Goal: Find specific page/section: Find specific page/section

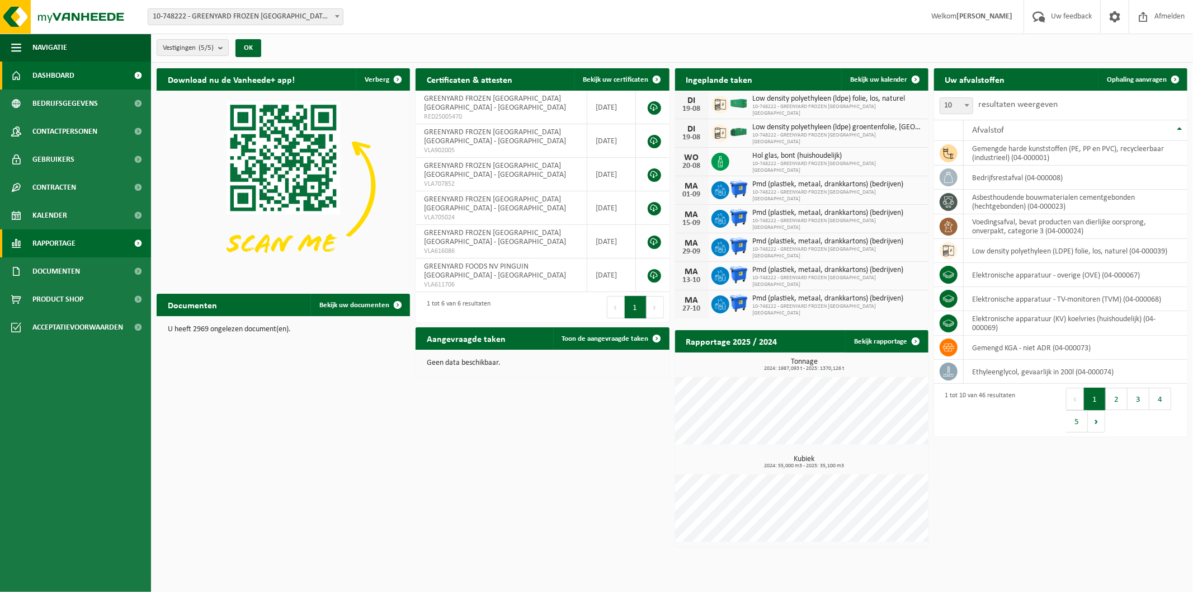
click at [83, 246] on link "Rapportage" at bounding box center [75, 243] width 151 height 28
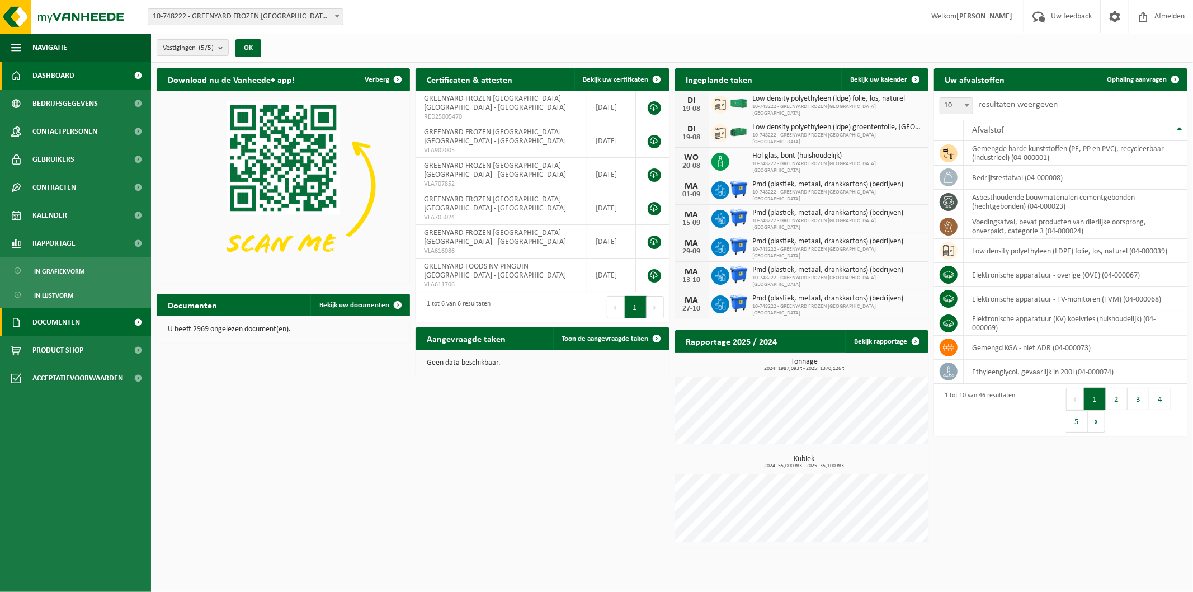
click at [74, 320] on span "Documenten" at bounding box center [56, 322] width 48 height 28
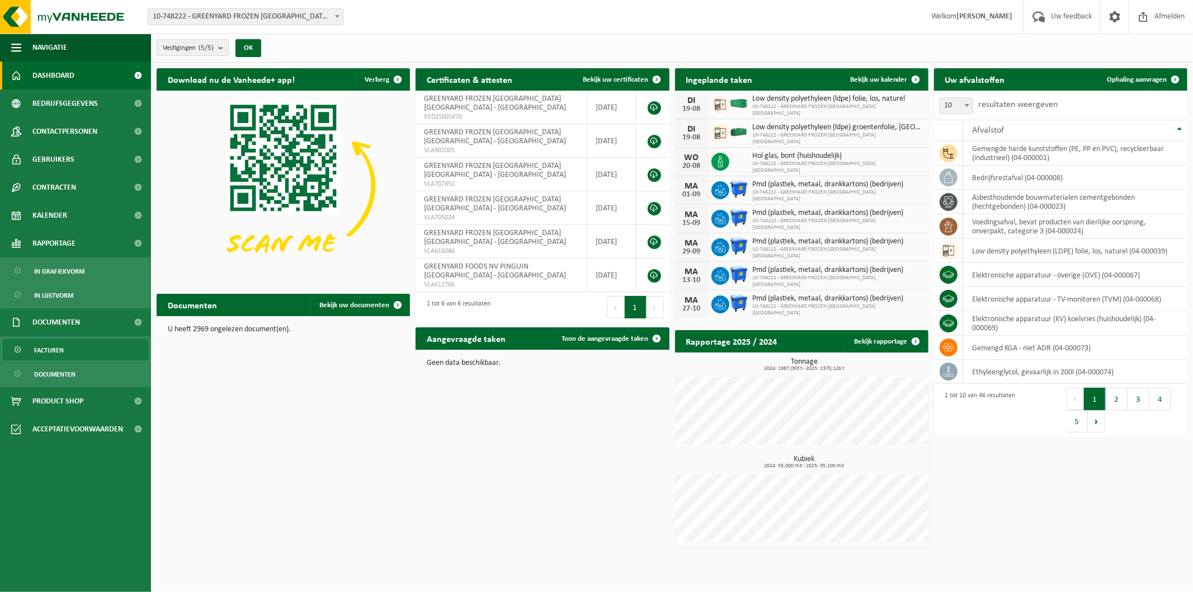
click at [82, 359] on link "Facturen" at bounding box center [75, 349] width 145 height 21
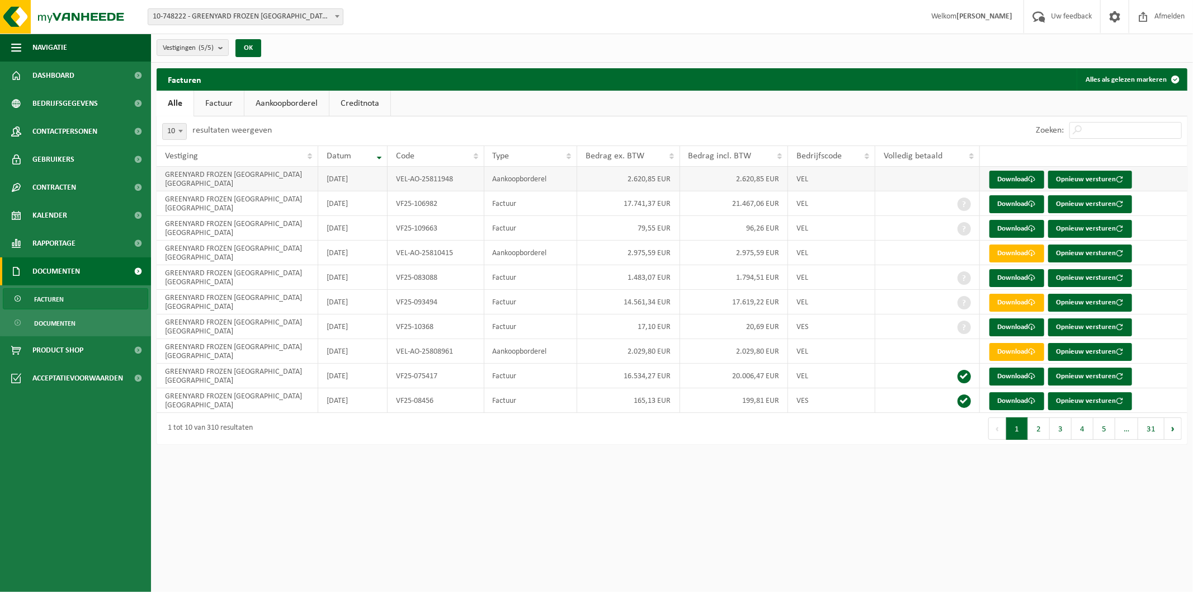
click at [742, 180] on td "2.620,85 EUR" at bounding box center [734, 179] width 108 height 25
click at [226, 108] on link "Factuur" at bounding box center [219, 104] width 50 height 26
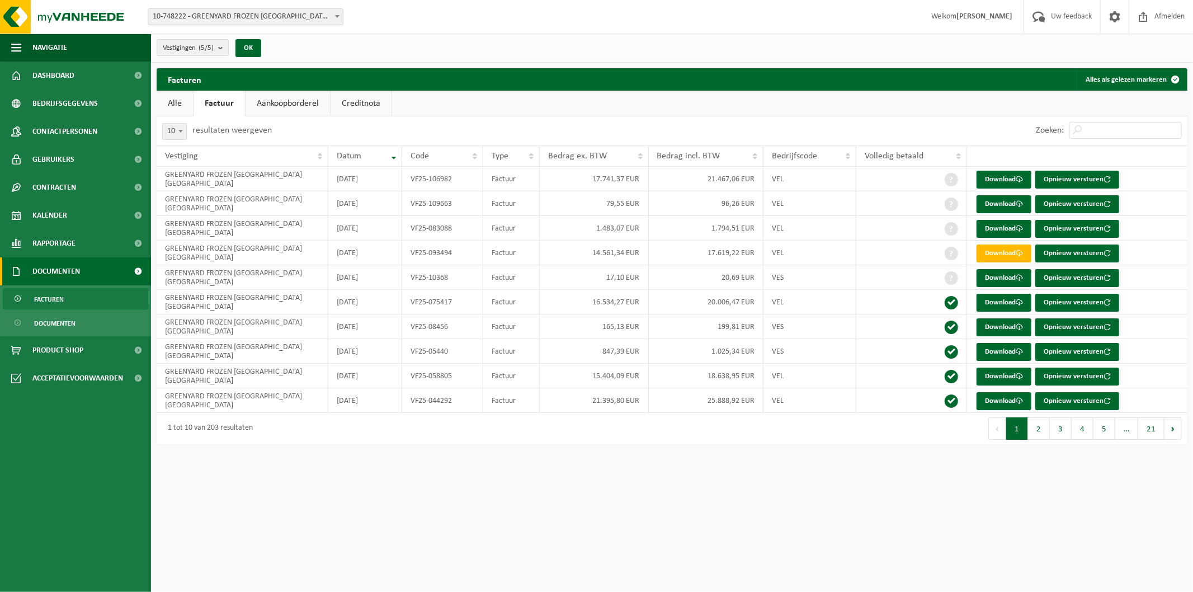
click at [220, 20] on span "10-748222 - GREENYARD FROZEN [GEOGRAPHIC_DATA] [GEOGRAPHIC_DATA] - [GEOGRAPHIC_…" at bounding box center [245, 17] width 195 height 16
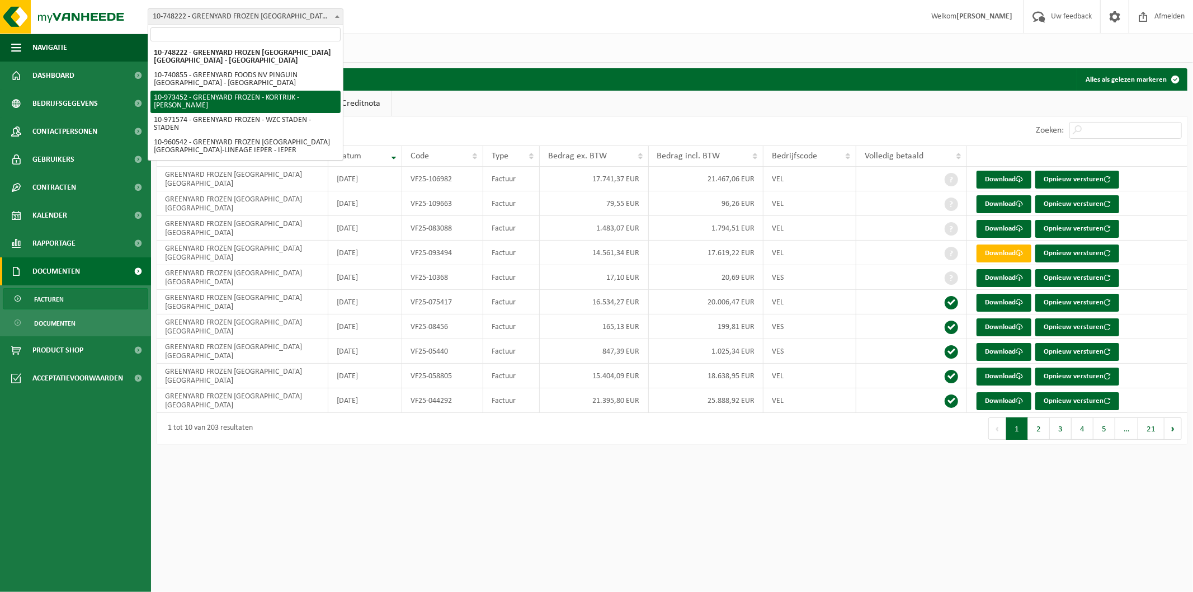
select select "156981"
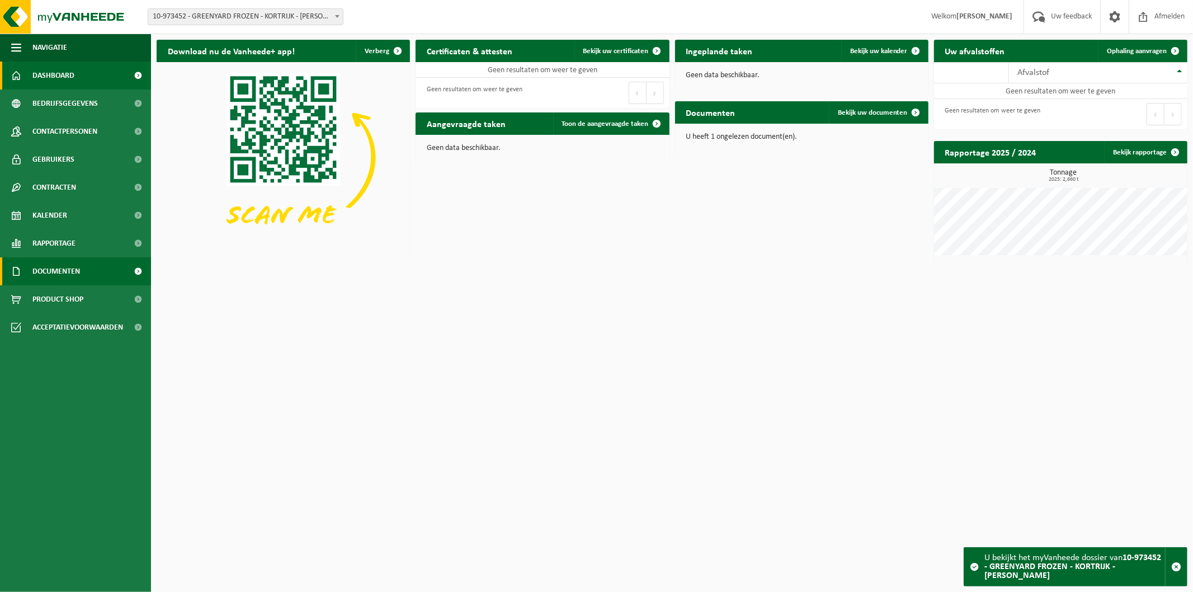
click at [93, 259] on link "Documenten" at bounding box center [75, 271] width 151 height 28
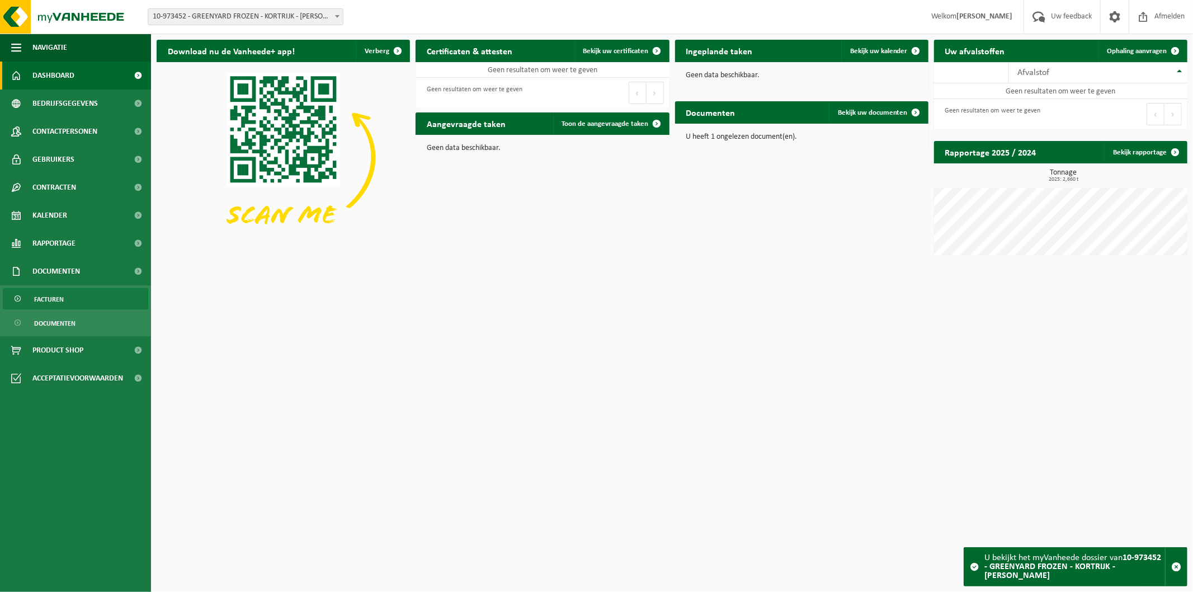
click at [89, 301] on link "Facturen" at bounding box center [75, 298] width 145 height 21
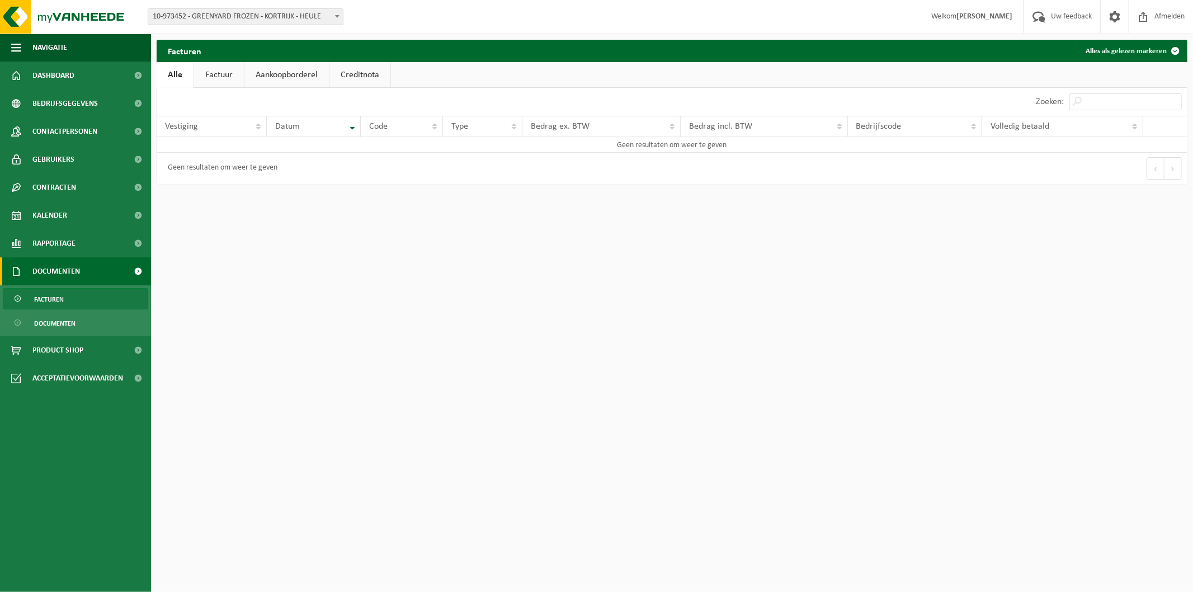
drag, startPoint x: 246, startPoint y: 63, endPoint x: 242, endPoint y: 68, distance: 6.3
click at [246, 63] on link "Aankoopborderel" at bounding box center [286, 75] width 84 height 26
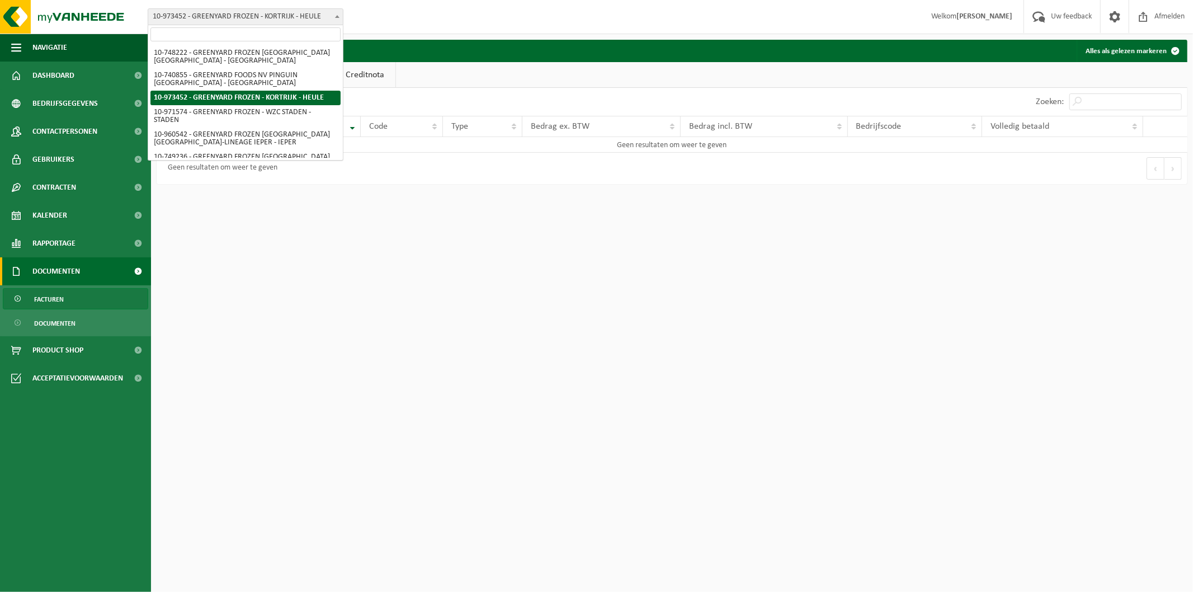
click at [277, 19] on span "10-973452 - GREENYARD FROZEN - KORTRIJK - [PERSON_NAME]" at bounding box center [245, 17] width 195 height 16
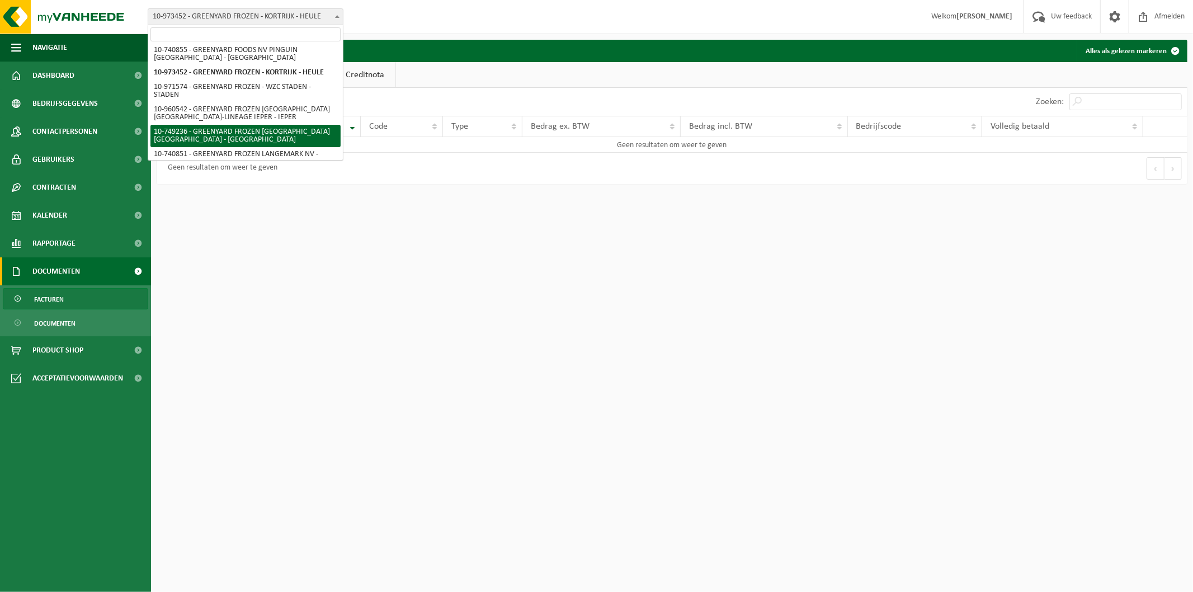
scroll to position [36, 0]
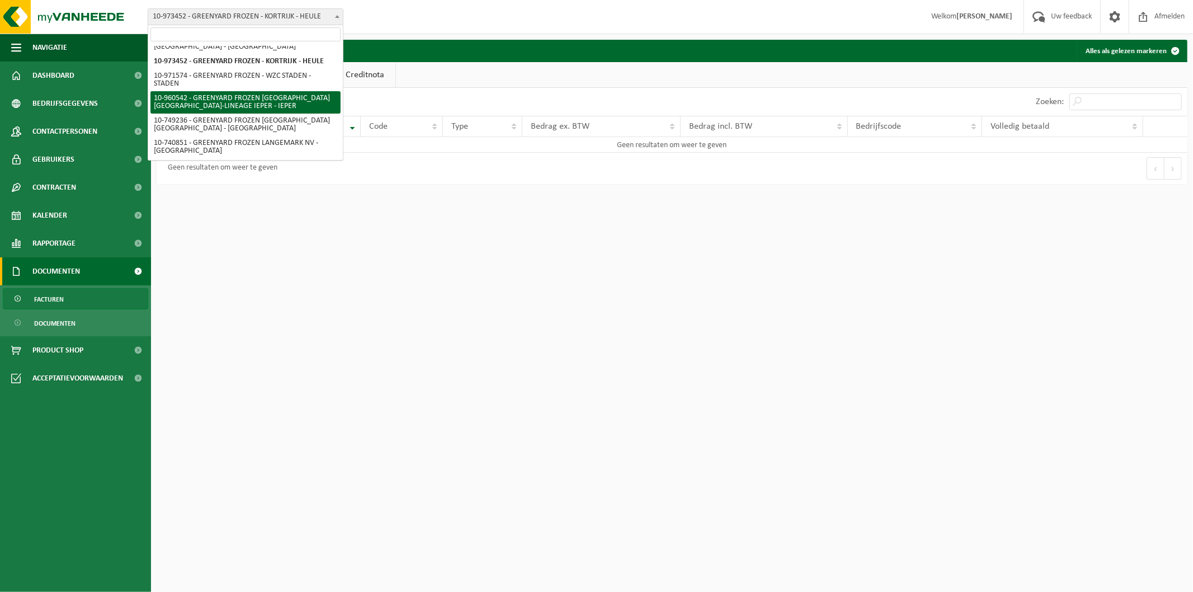
select select "149490"
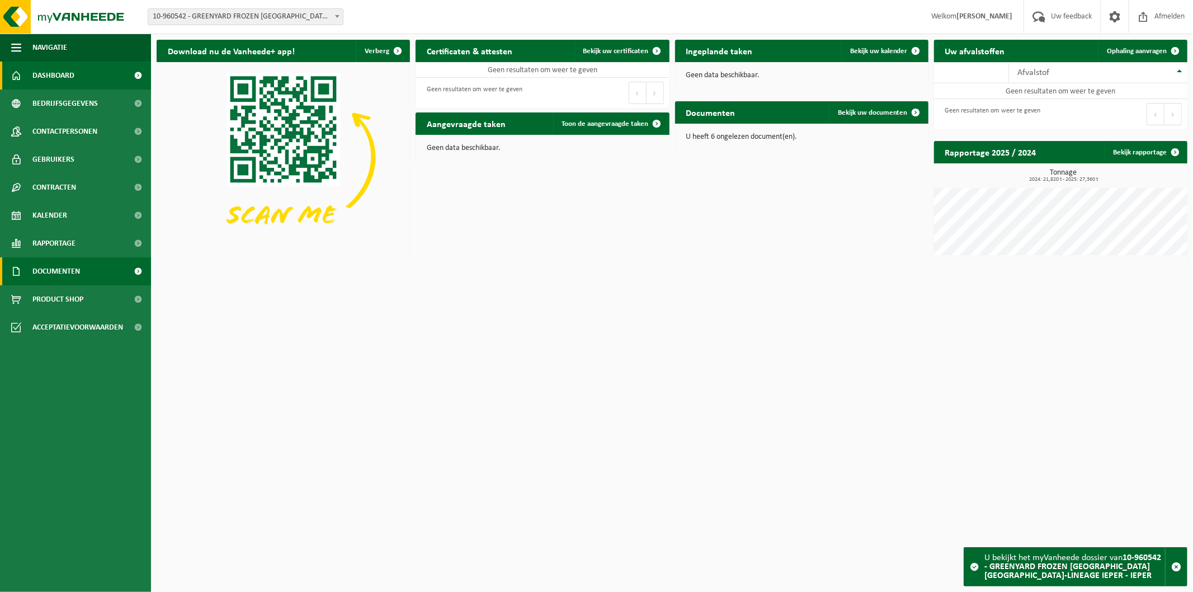
click at [123, 271] on link "Documenten" at bounding box center [75, 271] width 151 height 28
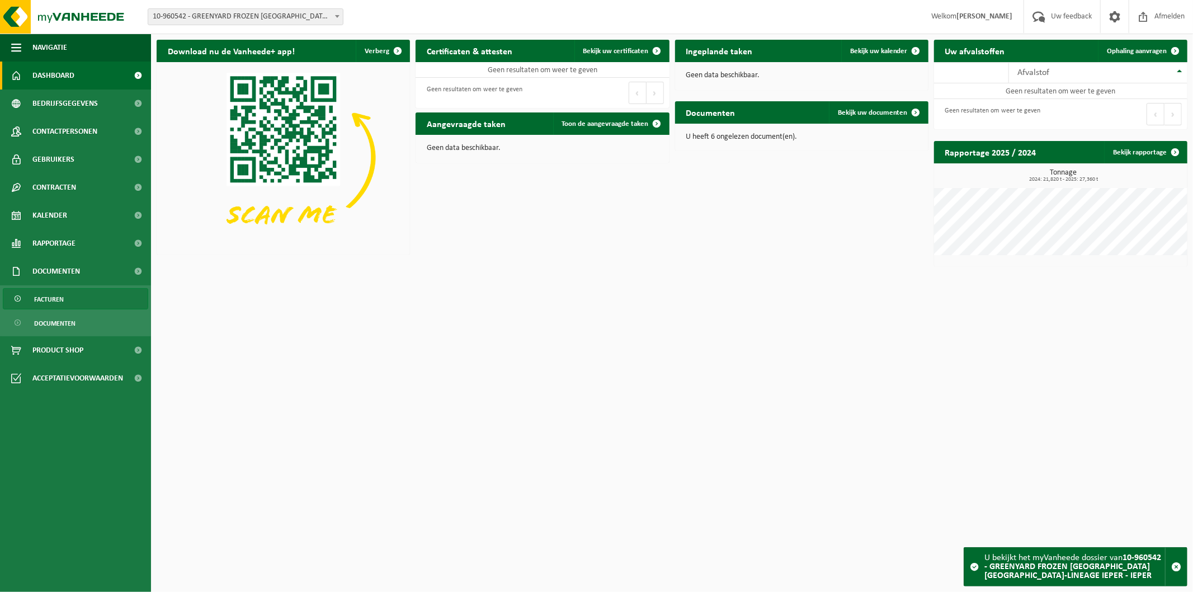
click at [120, 300] on link "Facturen" at bounding box center [75, 298] width 145 height 21
